Goal: Information Seeking & Learning: Learn about a topic

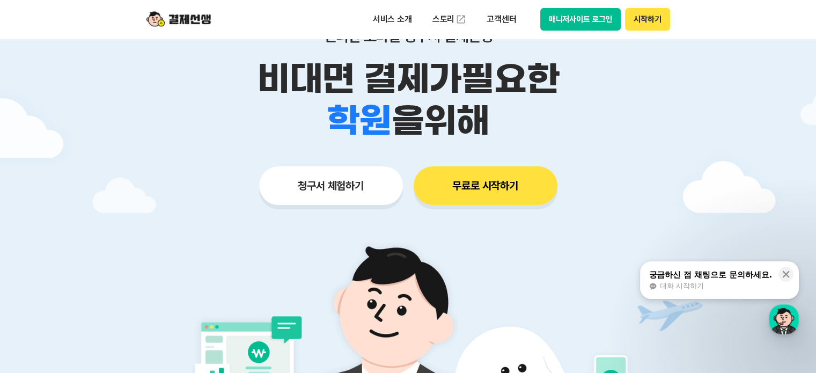
scroll to position [107, 0]
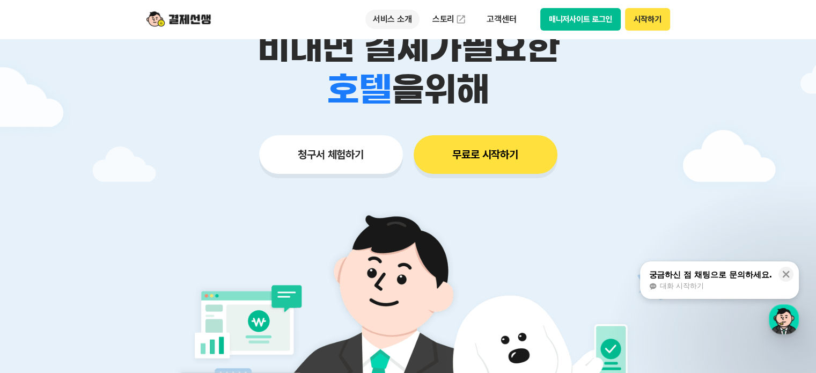
click at [390, 27] on p "서비스 소개" at bounding box center [392, 19] width 54 height 19
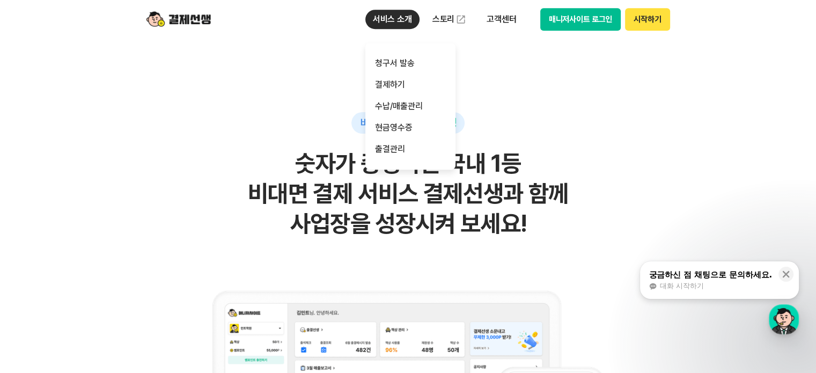
scroll to position [697, 0]
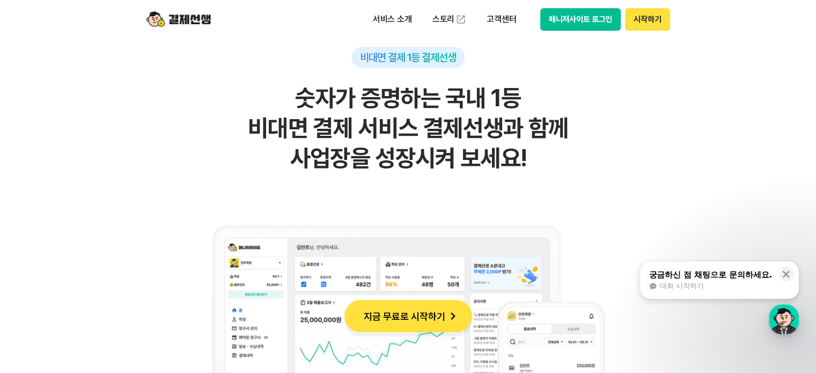
drag, startPoint x: 217, startPoint y: 109, endPoint x: 561, endPoint y: 158, distance: 347.2
click at [561, 158] on h2 "숫자가 증명하는 국내 1등 비대면 결제 서비스 결제선생과 함께 사업장을 성장시켜 보세요!" at bounding box center [408, 128] width 526 height 90
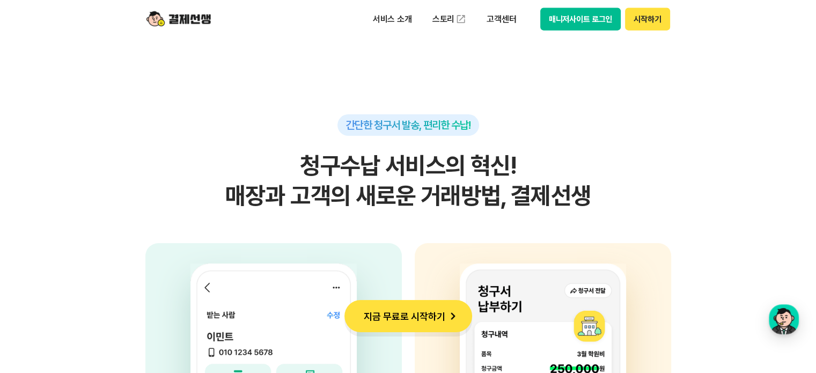
scroll to position [2574, 0]
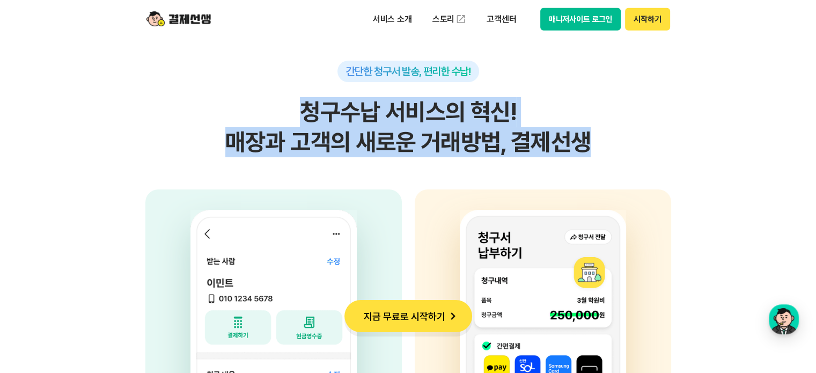
drag, startPoint x: 171, startPoint y: 121, endPoint x: 617, endPoint y: 144, distance: 446.8
click at [617, 144] on h2 "청구수납 서비스의 혁신! 매장과 고객의 새로운 거래방법, 결제선생" at bounding box center [408, 127] width 526 height 60
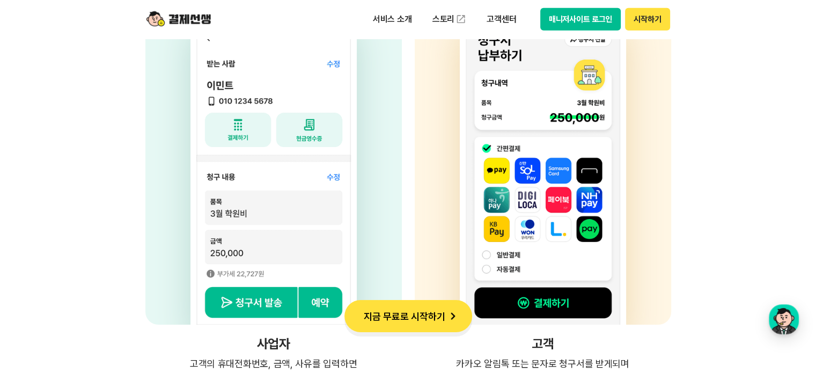
scroll to position [2789, 0]
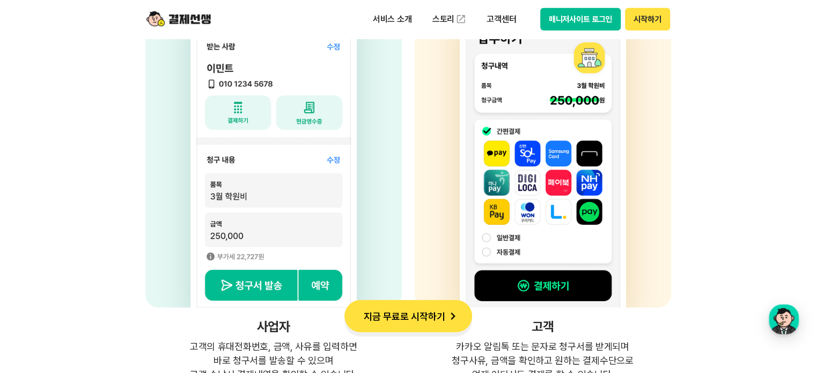
click at [661, 153] on div at bounding box center [543, 141] width 256 height 333
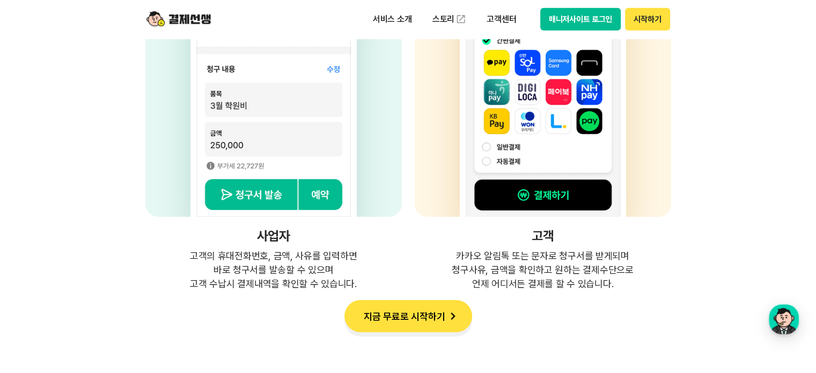
scroll to position [2950, 0]
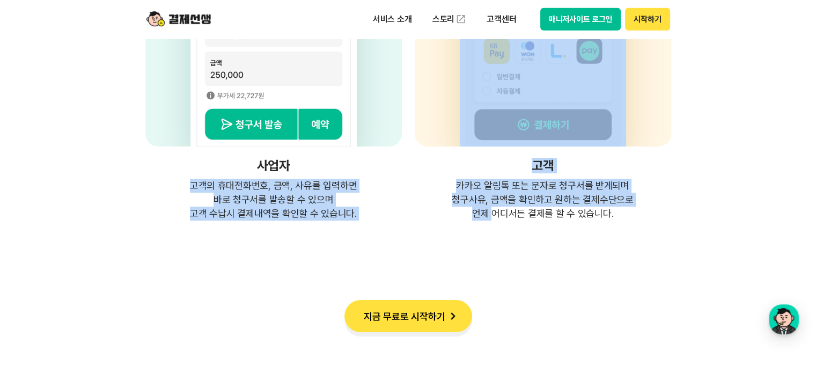
drag, startPoint x: 202, startPoint y: 186, endPoint x: 490, endPoint y: 209, distance: 288.9
click at [494, 218] on div "사업자 고객의 휴대전화번호, 금액, 사유를 입력하면 바로 청구서를 발송할 수 있으며 고객 수납시 결제내역을 확인할 수 있습니다. 고객 카카오 …" at bounding box center [408, 17] width 526 height 407
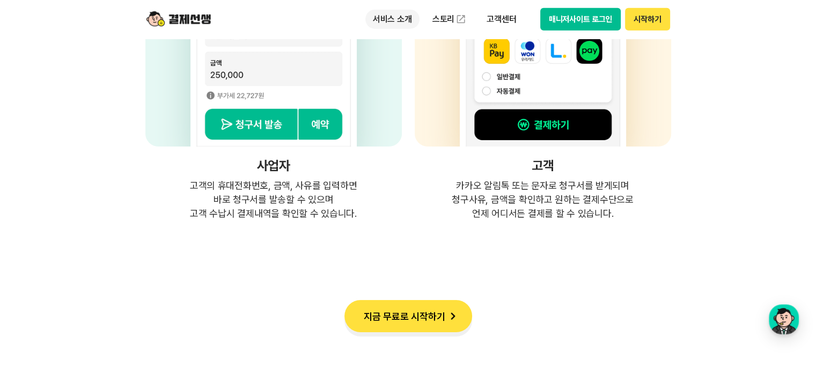
click at [402, 27] on p "서비스 소개" at bounding box center [392, 19] width 54 height 19
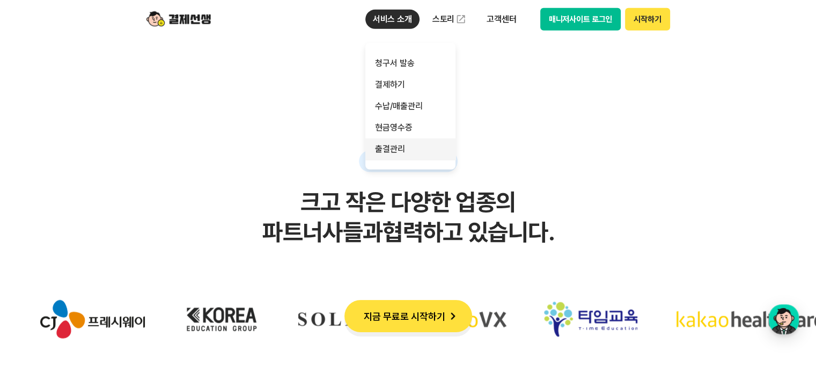
scroll to position [3218, 0]
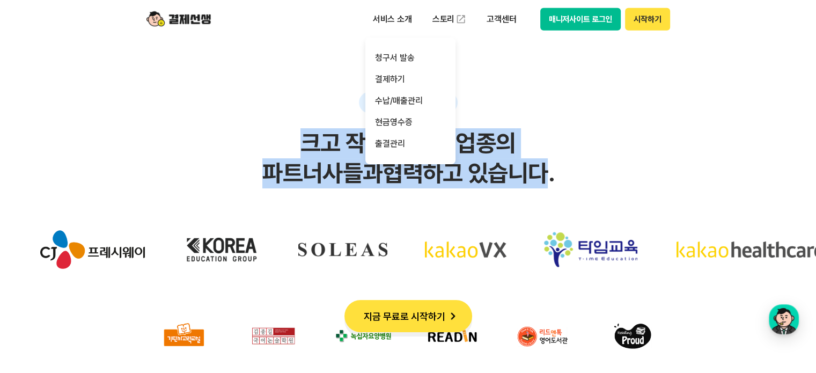
drag, startPoint x: 150, startPoint y: 150, endPoint x: 550, endPoint y: 158, distance: 400.7
click at [550, 158] on h2 "크고 작은 다양한 업종의 파트너사들과 협력하고 있습니다." at bounding box center [407, 158] width 773 height 60
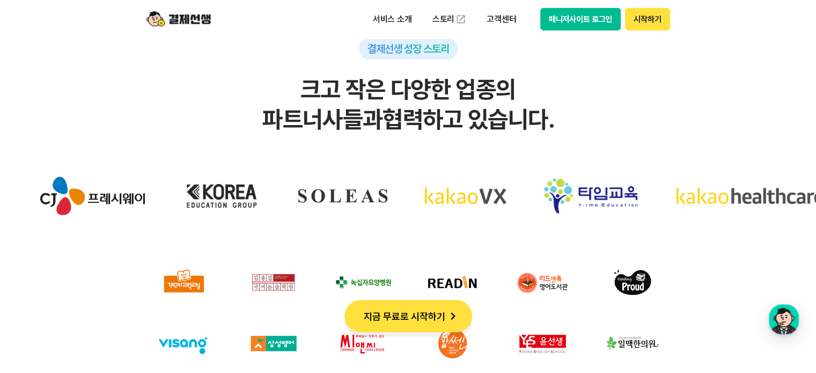
click at [550, 158] on section "결제선생 성장 스토리 크고 작은 다양한 업종의 파트너사들과 협력하고 있습니다." at bounding box center [408, 344] width 816 height 890
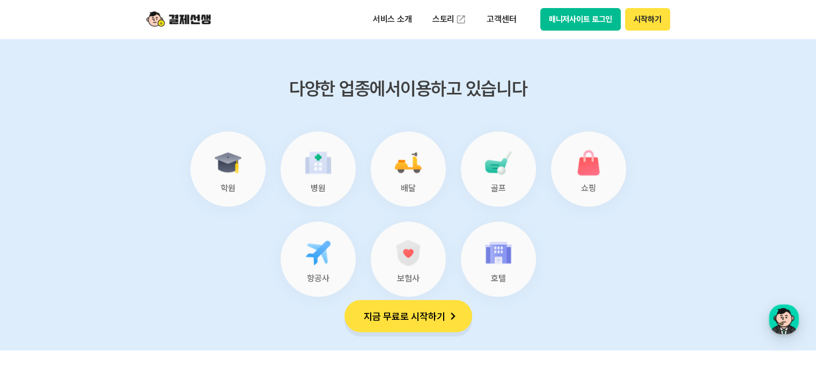
scroll to position [4451, 0]
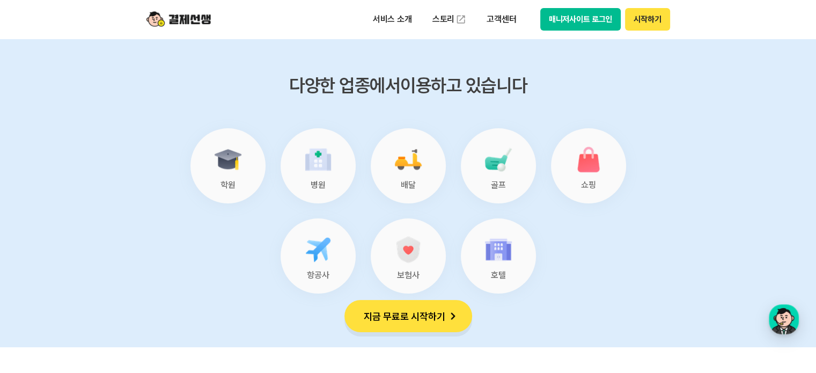
drag, startPoint x: 182, startPoint y: 72, endPoint x: 582, endPoint y: 83, distance: 400.8
click at [582, 83] on section "다양한 업종에서 이용하고 있습니다 학원 병원 배달 골프 쇼핑 항공사 보험사 호텔" at bounding box center [408, 185] width 816 height 324
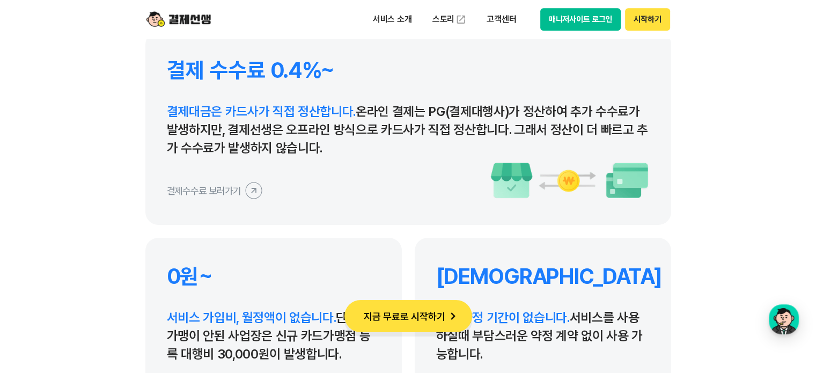
scroll to position [5041, 0]
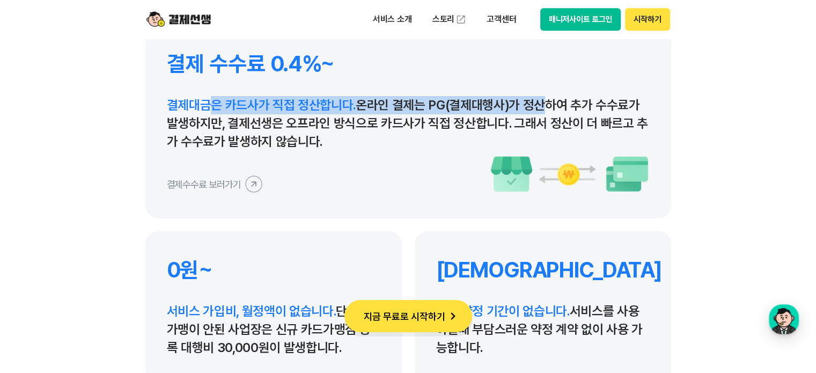
drag, startPoint x: 212, startPoint y: 105, endPoint x: 532, endPoint y: 100, distance: 319.7
click at [532, 100] on p "결제대금은 카드사가 직접 정산합니다. 온라인 결제는 PG(결제대행사)가 정산하여 추가 수수료가 발생하지만, 결제선생은 오프라인 방식으로 카드사…" at bounding box center [408, 123] width 483 height 55
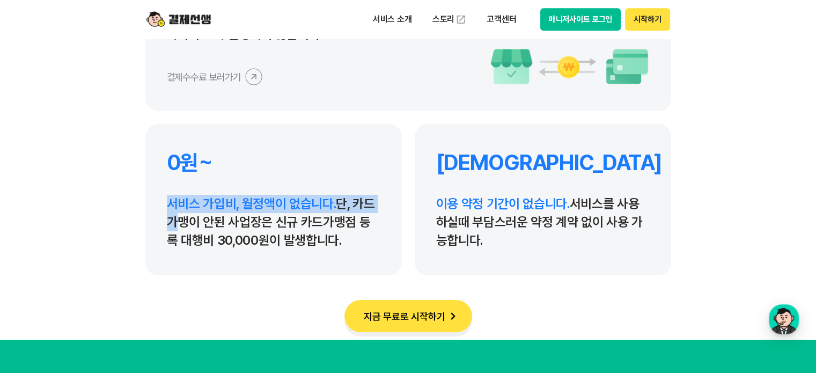
drag, startPoint x: 182, startPoint y: 202, endPoint x: 377, endPoint y: 205, distance: 194.7
click at [377, 205] on div "0원~ 서비스 가입비, 월정액이 없습니다. 단, 카드가맹이 안된 사업장은 신규 카드가맹점 등록 대행비 30,000원이 발생합니다." at bounding box center [273, 199] width 256 height 151
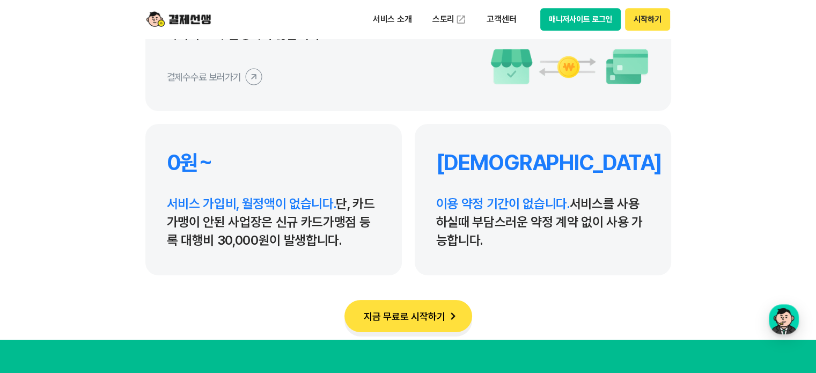
click at [265, 218] on p "서비스 가입비, 월정액이 없습니다. 단, 카드가맹이 안된 사업장은 신규 카드가맹점 등록 대행비 30,000원이 발생합니다." at bounding box center [273, 222] width 213 height 55
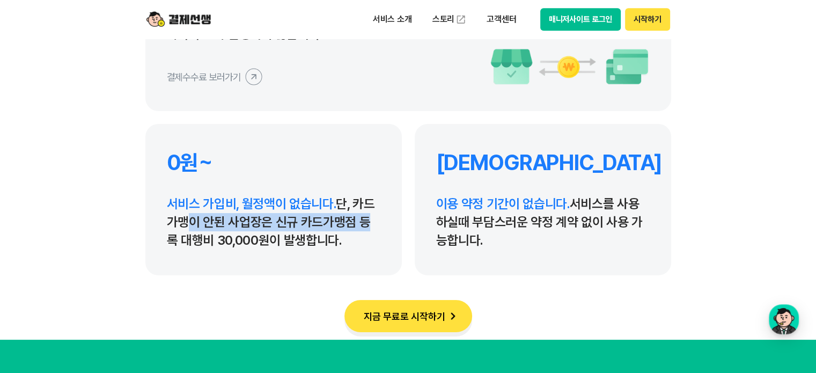
drag, startPoint x: 179, startPoint y: 223, endPoint x: 356, endPoint y: 221, distance: 177.0
click at [356, 221] on p "서비스 가입비, 월정액이 없습니다. 단, 카드가맹이 안된 사업장은 신규 카드가맹점 등록 대행비 30,000원이 발생합니다." at bounding box center [273, 222] width 213 height 55
drag, startPoint x: 173, startPoint y: 240, endPoint x: 334, endPoint y: 237, distance: 160.4
click at [334, 237] on p "서비스 가입비, 월정액이 없습니다. 단, 카드가맹이 안된 사업장은 신규 카드가맹점 등록 대행비 30,000원이 발생합니다." at bounding box center [273, 222] width 213 height 55
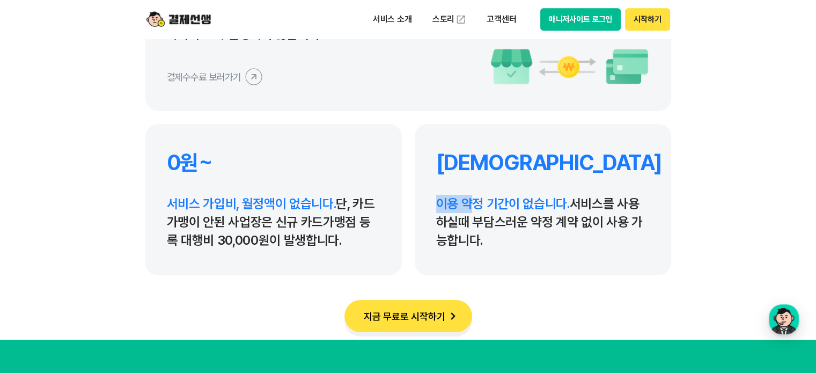
drag, startPoint x: 427, startPoint y: 202, endPoint x: 478, endPoint y: 202, distance: 51.0
click at [478, 202] on div "무약정 이용 약정 기간이 없습니다. 서비스를 사용하실때 부담스러운 약정 계약 없이 사용 가능합니다." at bounding box center [543, 199] width 256 height 151
click at [595, 201] on p "이용 약정 기간이 없습니다. 서비스를 사용하실때 부담스러운 약정 계약 없이 사용 가능합니다." at bounding box center [542, 222] width 213 height 55
drag, startPoint x: 452, startPoint y: 207, endPoint x: 604, endPoint y: 244, distance: 156.7
click at [604, 244] on p "이용 약정 기간이 없습니다. 서비스를 사용하실때 부담스러운 약정 계약 없이 사용 가능합니다." at bounding box center [542, 222] width 213 height 55
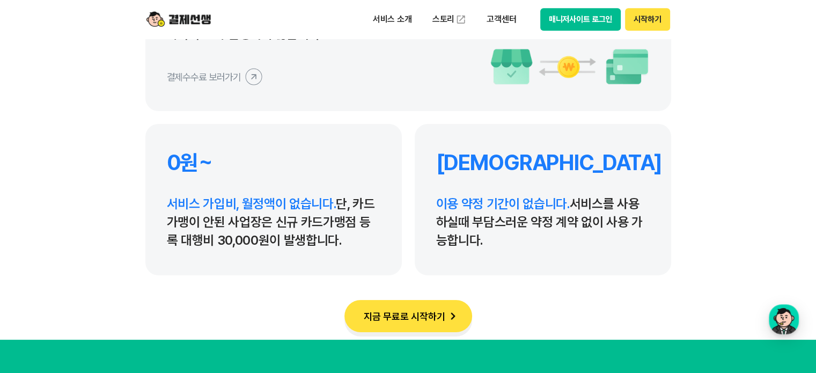
click at [604, 244] on p "이용 약정 기간이 없습니다. 서비스를 사용하실때 부담스러운 약정 계약 없이 사용 가능합니다." at bounding box center [542, 222] width 213 height 55
drag, startPoint x: 420, startPoint y: 189, endPoint x: 655, endPoint y: 244, distance: 240.8
click at [655, 244] on div "무약정 이용 약정 기간이 없습니다. 서비스를 사용하실때 부담스러운 약정 계약 없이 사용 가능합니다." at bounding box center [543, 199] width 256 height 151
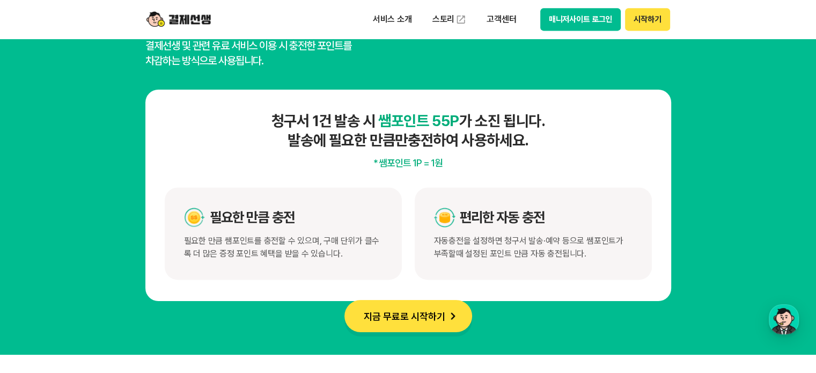
scroll to position [5631, 0]
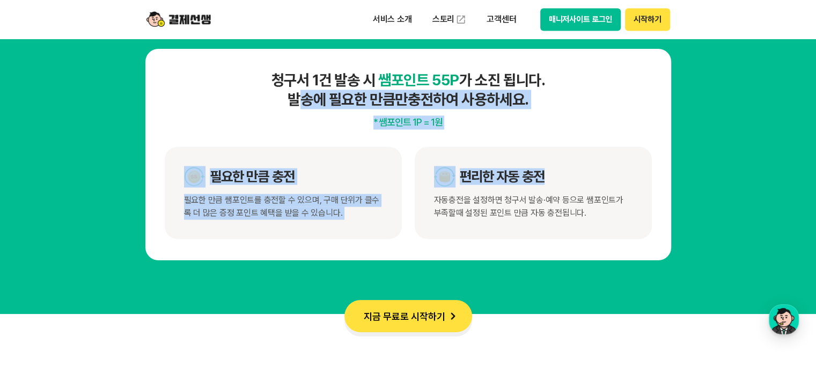
drag, startPoint x: 266, startPoint y: 96, endPoint x: 643, endPoint y: 142, distance: 379.8
click at [637, 141] on div "청구서 1건 발송 시 쌤포인트 55P 가 소진 됩니다. 발송에 필요한 만큼만 충전하여 사용하세요. * 쌤포인트 1P = 1원 필요한 만큼 충전…" at bounding box center [408, 154] width 526 height 211
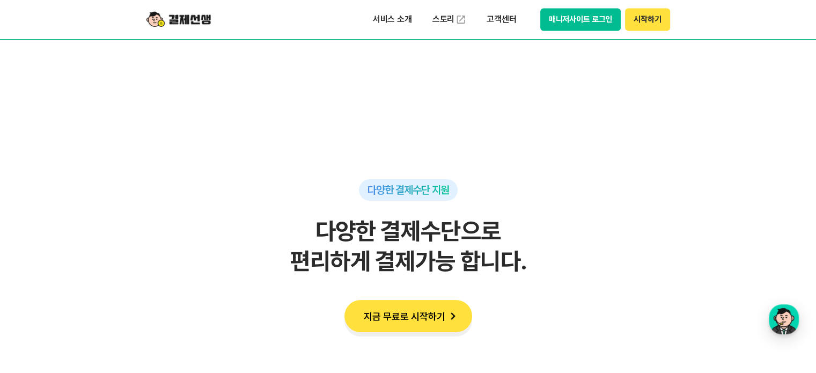
scroll to position [6007, 0]
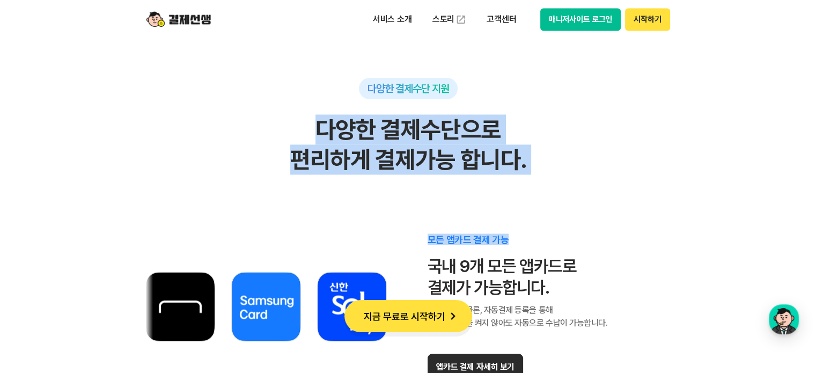
drag, startPoint x: 197, startPoint y: 114, endPoint x: 546, endPoint y: 187, distance: 356.2
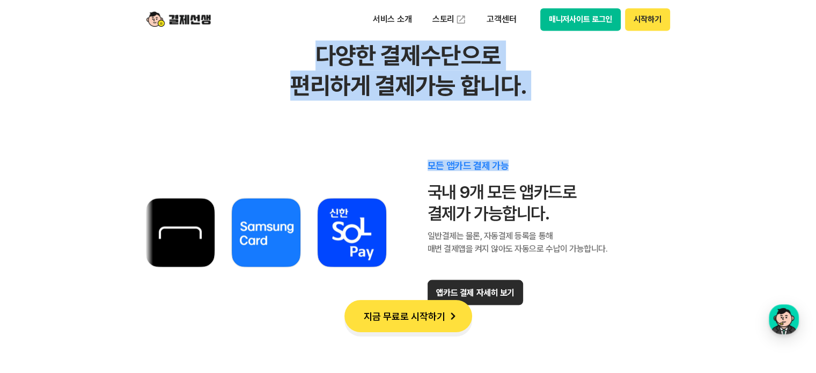
scroll to position [6114, 0]
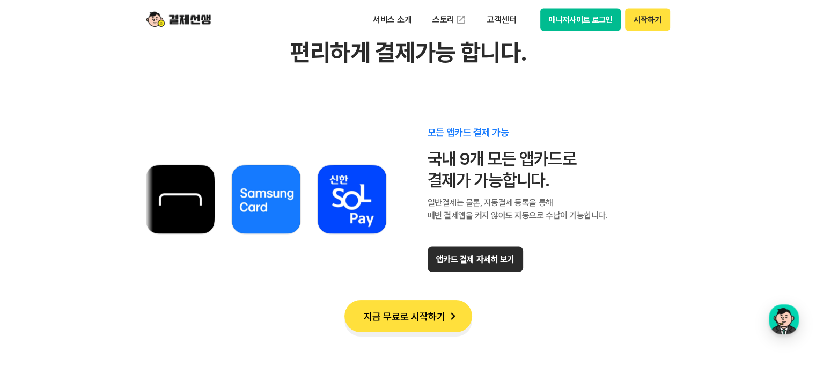
click at [615, 216] on div "모든 앱카드 결제 가능 국내 9개 모든 앱카드로 결제가 가능합니다. 일반결제는 물론, 자동결제 등록을 통해 매번 결제앱을 켜지 않아도 자동으로…" at bounding box center [408, 199] width 526 height 204
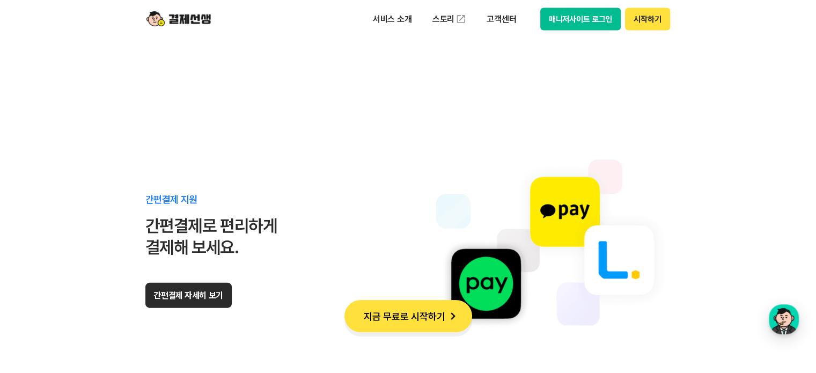
scroll to position [6382, 0]
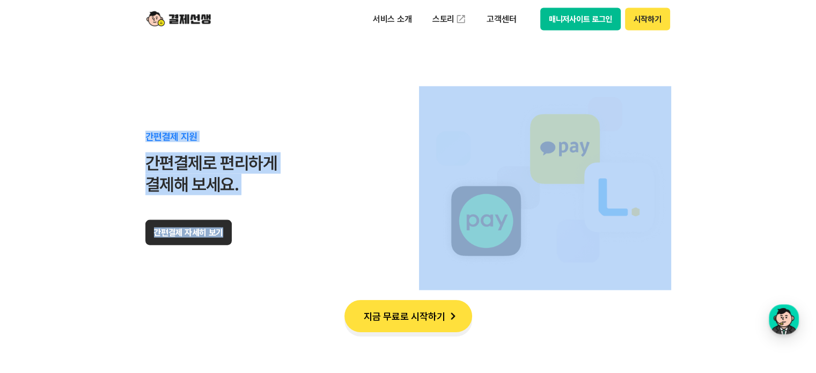
drag, startPoint x: 91, startPoint y: 140, endPoint x: 717, endPoint y: 223, distance: 631.3
click at [717, 223] on section "다양한 결제수단 지원 다양한 결제수단으로 편리하게 결제가능 합니다. 모든 앱카드 결제 가능 국내 9개 모든 앱카드로 결제가 가능합니다. 일반결…" at bounding box center [408, 125] width 816 height 1124
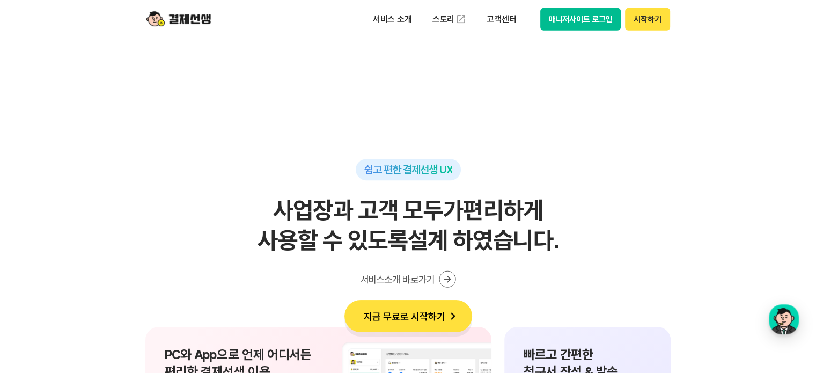
scroll to position [6972, 0]
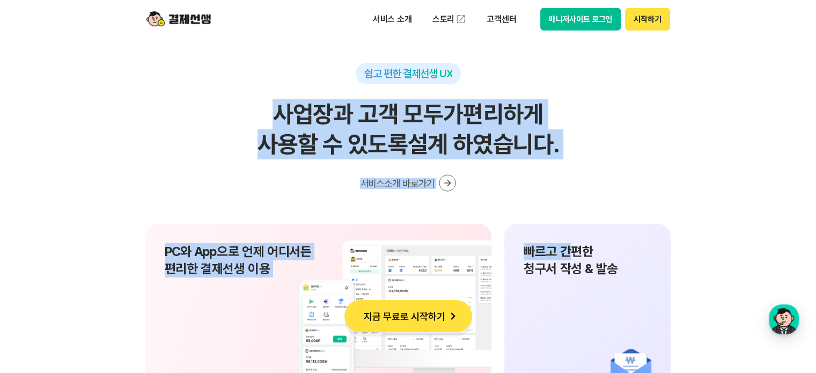
drag, startPoint x: 47, startPoint y: 154, endPoint x: 569, endPoint y: 195, distance: 524.0
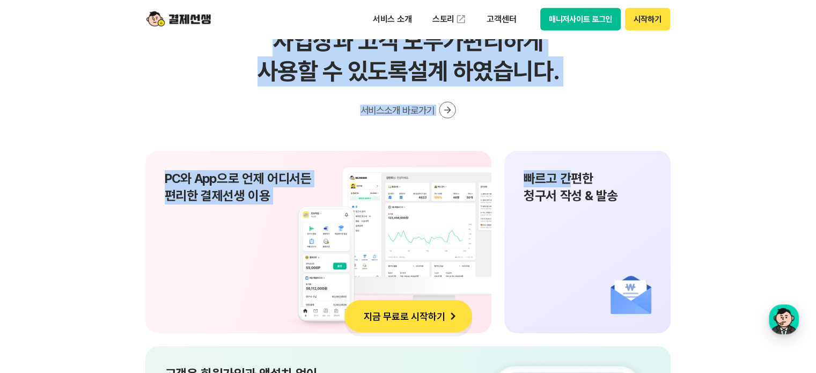
click at [618, 105] on div "쉽고 편한 결제선생 UX 사업장과 고객 모두가 편리하게 사용할 수 있도록 설계 하였습니다. 서비스소개 바로가기" at bounding box center [408, 54] width 526 height 129
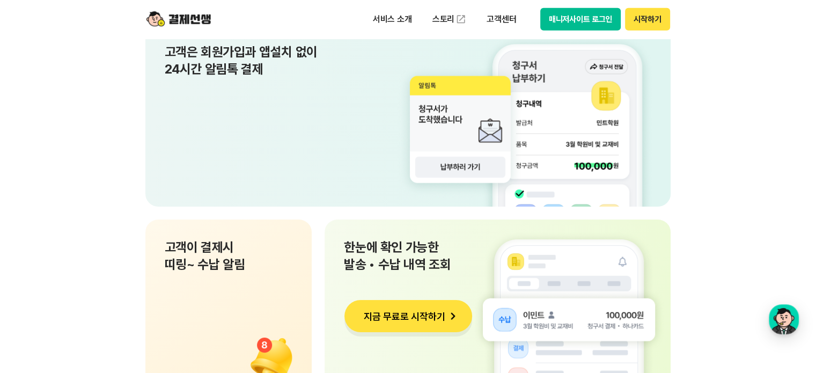
scroll to position [7347, 0]
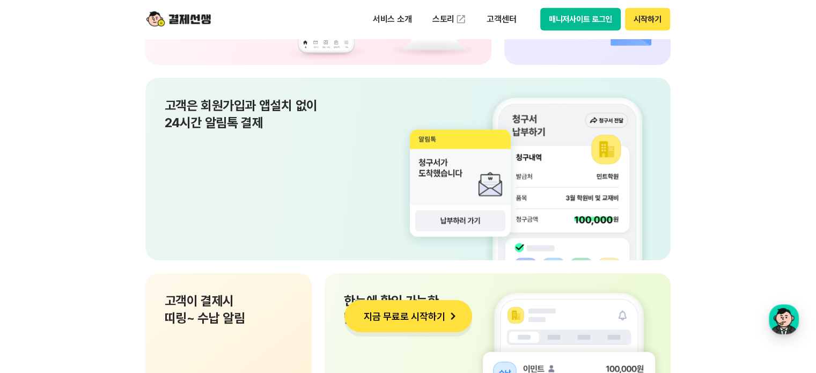
drag, startPoint x: 213, startPoint y: 96, endPoint x: 664, endPoint y: 189, distance: 460.6
click at [664, 189] on section "쉽고 편한 결제선생 UX 사업장과 고객 모두가 편리하게 사용할 수 있도록 설계 하였습니다. 서비스소개 바로가기 PC와 App으로 언제 어디서든…" at bounding box center [408, 256] width 816 height 1068
click at [704, 179] on section "쉽고 편한 결제선생 UX 사업장과 고객 모두가 편리하게 사용할 수 있도록 설계 하였습니다. 서비스소개 바로가기 PC와 App으로 언제 어디서든…" at bounding box center [408, 256] width 816 height 1068
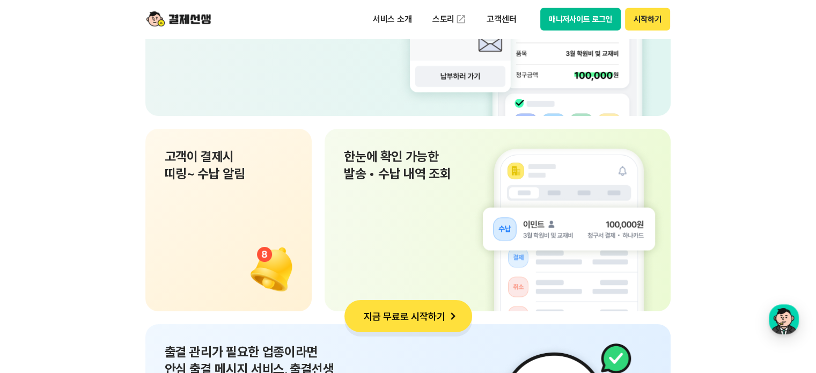
scroll to position [7508, 0]
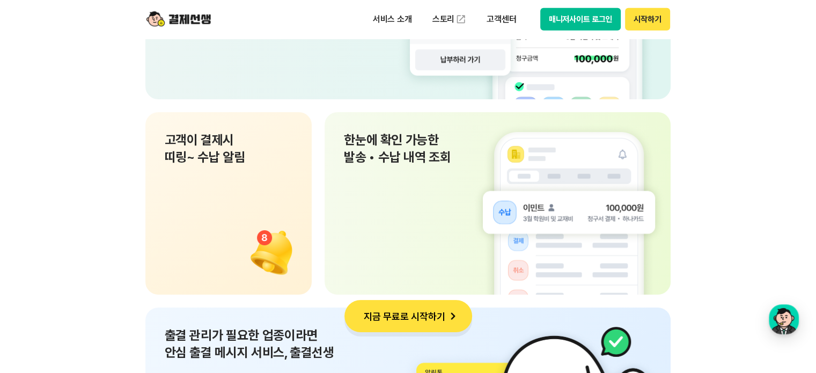
drag, startPoint x: 704, startPoint y: 179, endPoint x: 97, endPoint y: 173, distance: 607.1
click at [97, 173] on section "쉽고 편한 결제선생 UX 사업장과 고객 모두가 편리하게 사용할 수 있도록 설계 하였습니다. 서비스소개 바로가기 PC와 App으로 언제 어디서든…" at bounding box center [408, 95] width 816 height 1068
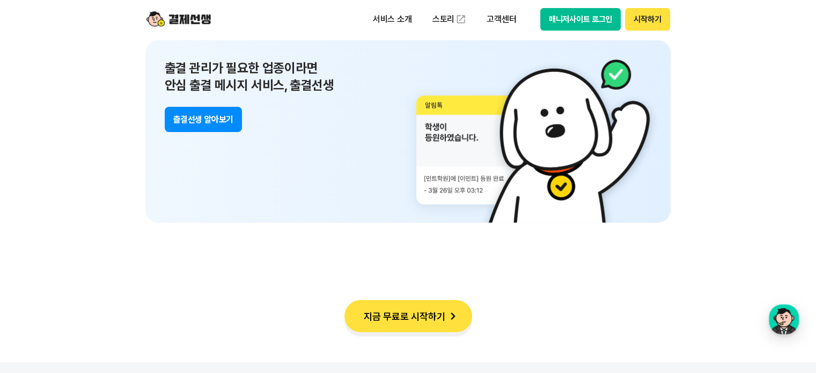
scroll to position [7777, 0]
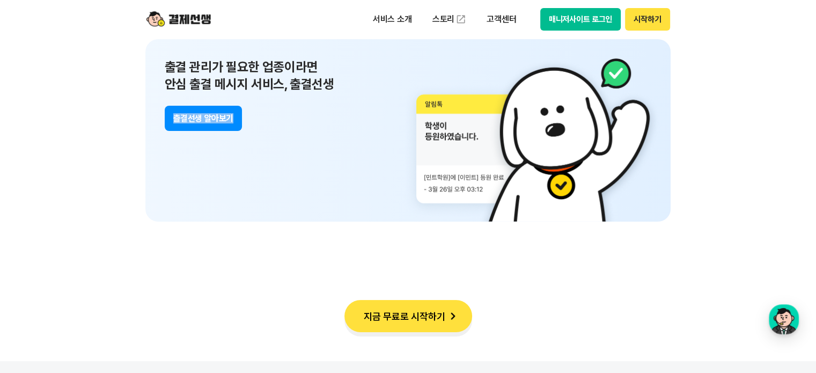
drag, startPoint x: 33, startPoint y: 126, endPoint x: 433, endPoint y: 151, distance: 401.4
drag, startPoint x: 194, startPoint y: 63, endPoint x: 348, endPoint y: 72, distance: 154.2
click at [348, 72] on p "출결 관리가 필요한 업종이라면 안심 출결 메시지 서비스, 출결선생" at bounding box center [408, 75] width 487 height 34
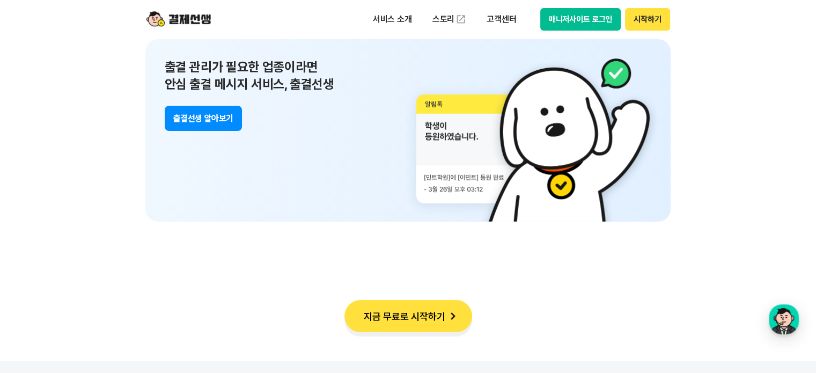
click at [343, 88] on p "출결 관리가 필요한 업종이라면 안심 출결 메시지 서비스, 출결선생" at bounding box center [408, 75] width 487 height 34
drag, startPoint x: 189, startPoint y: 80, endPoint x: 344, endPoint y: 80, distance: 155.0
click at [344, 80] on p "출결 관리가 필요한 업종이라면 안심 출결 메시지 서비스, 출결선생" at bounding box center [408, 75] width 487 height 34
click at [182, 115] on button "츨결선생 알아보기" at bounding box center [203, 118] width 77 height 25
